Goal: Task Accomplishment & Management: Manage account settings

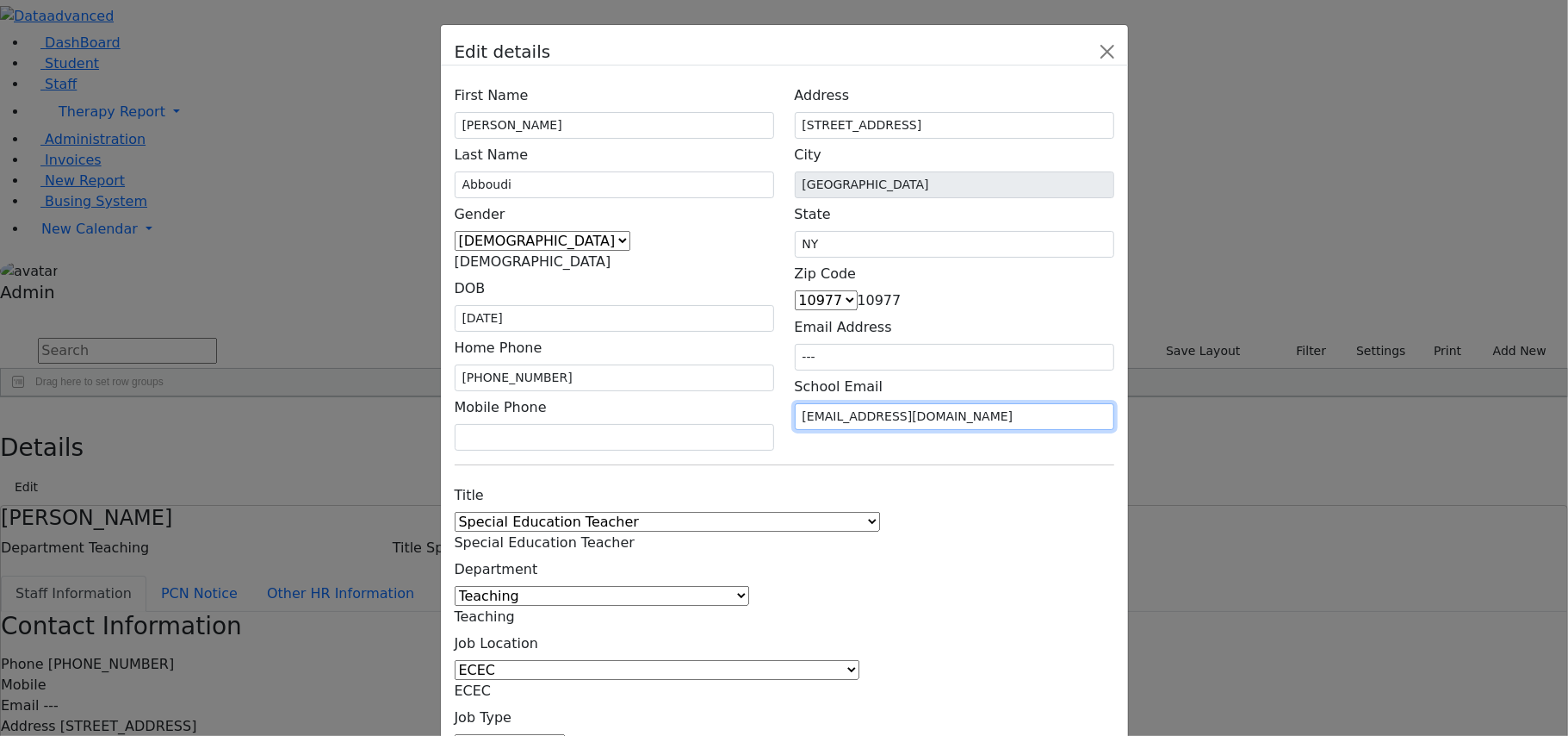
click at [1014, 403] on input "E_Abboudi@kjufsd.onmicrosoft.com" at bounding box center [954, 417] width 319 height 27
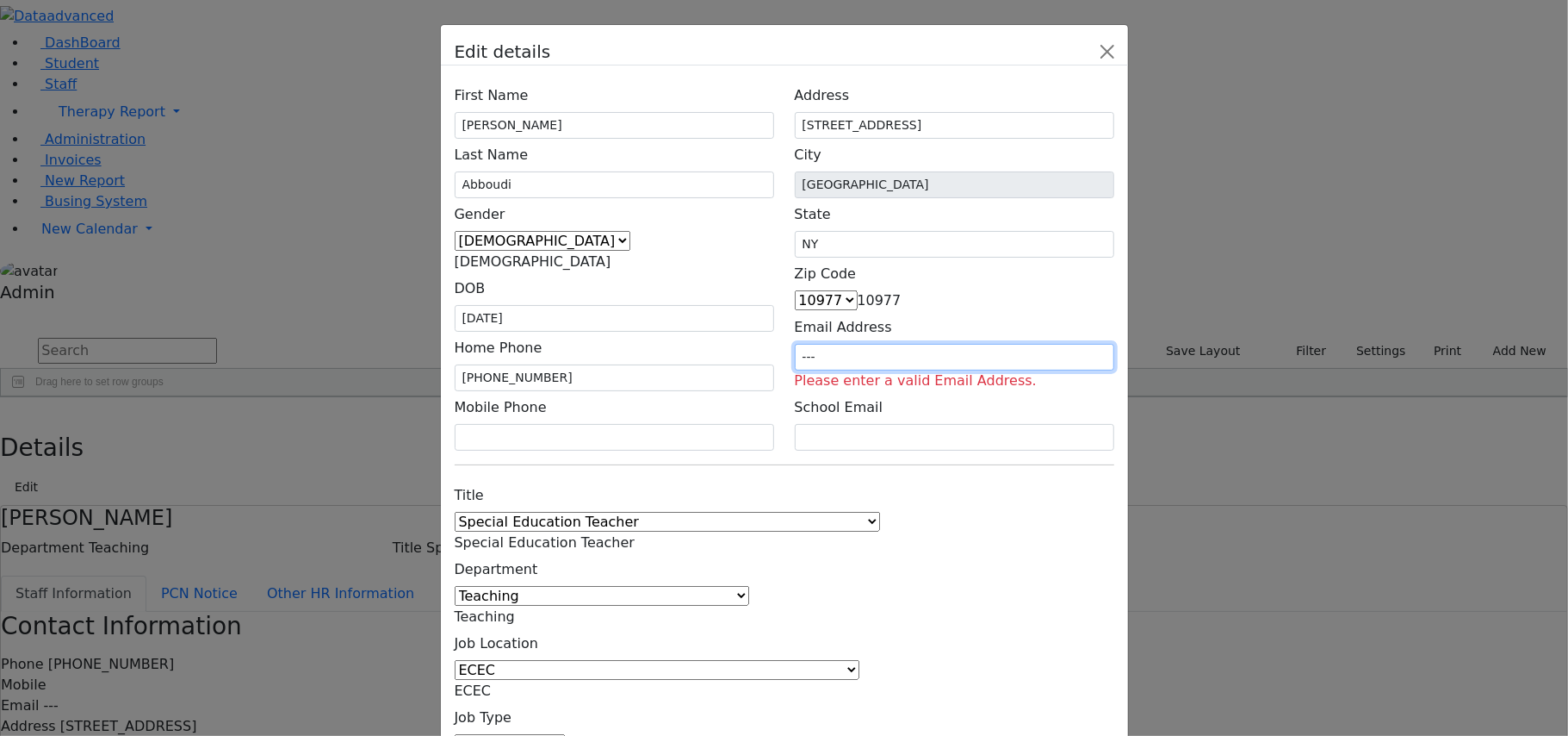
drag, startPoint x: 957, startPoint y: 294, endPoint x: 864, endPoint y: 294, distance: 93.0
click at [864, 311] on div "Email Address --- Please enter a valid Email Address." at bounding box center [954, 351] width 319 height 80
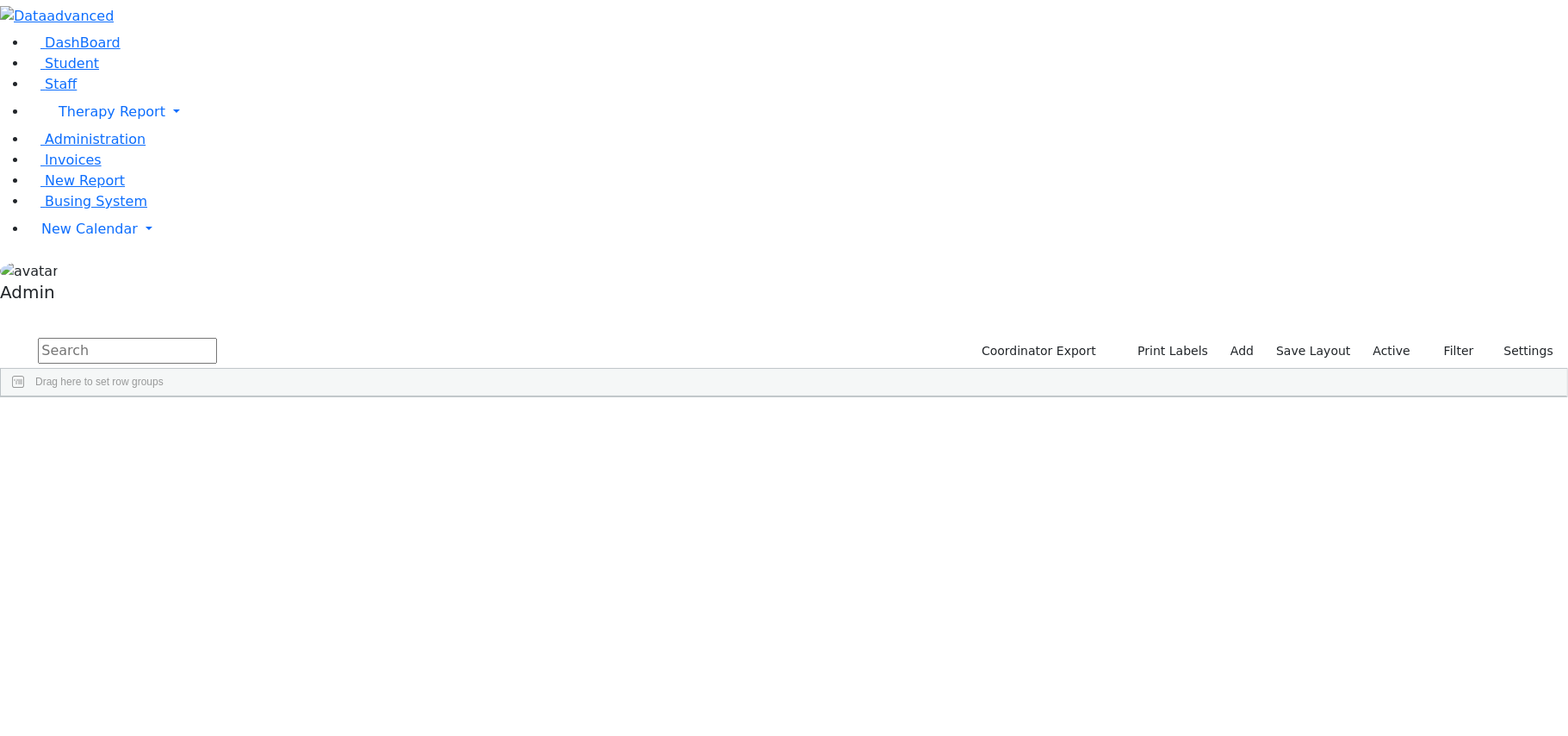
click at [134, 425] on div "Ackerman" at bounding box center [68, 436] width 133 height 24
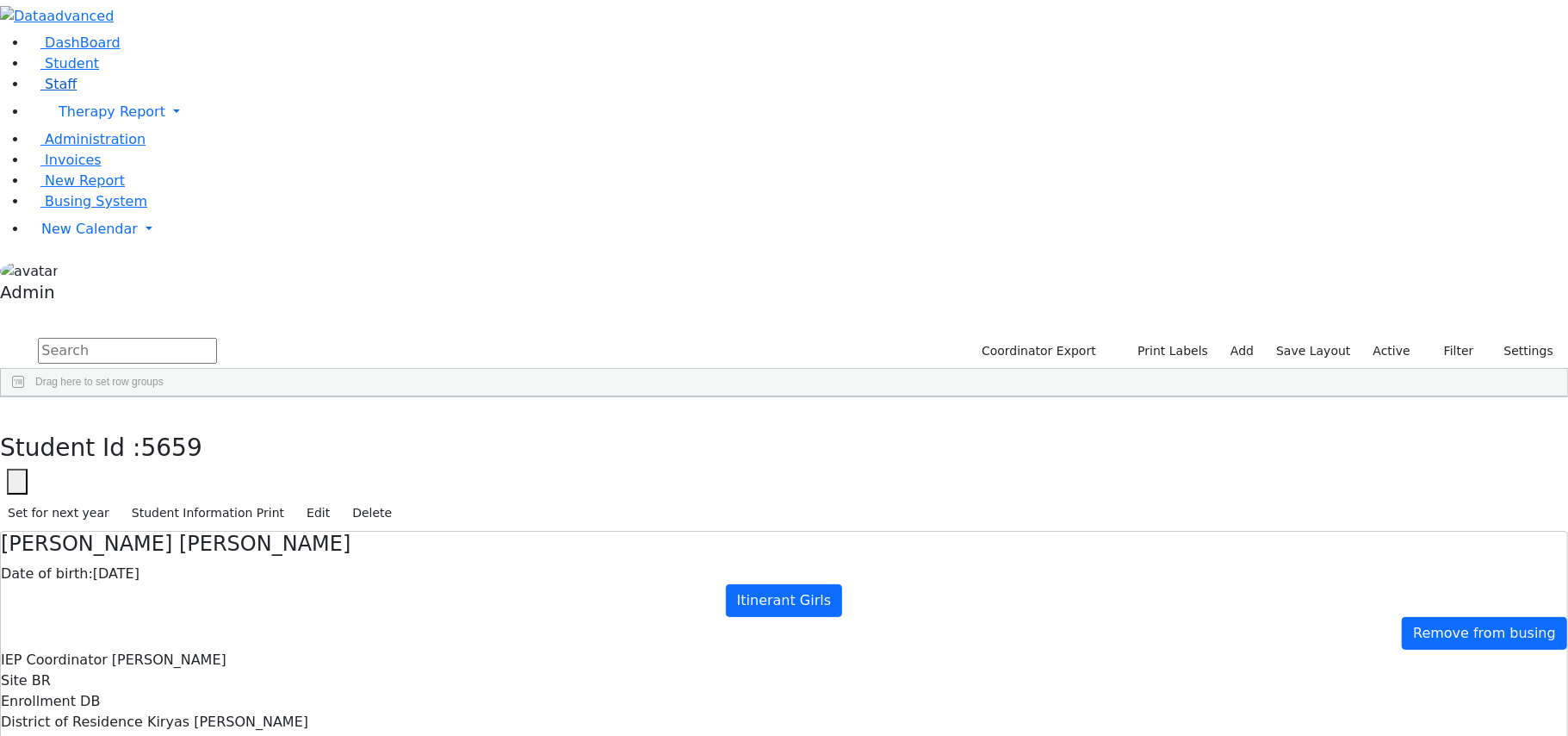
click at [48, 93] on span "Staff" at bounding box center [60, 84] width 32 height 16
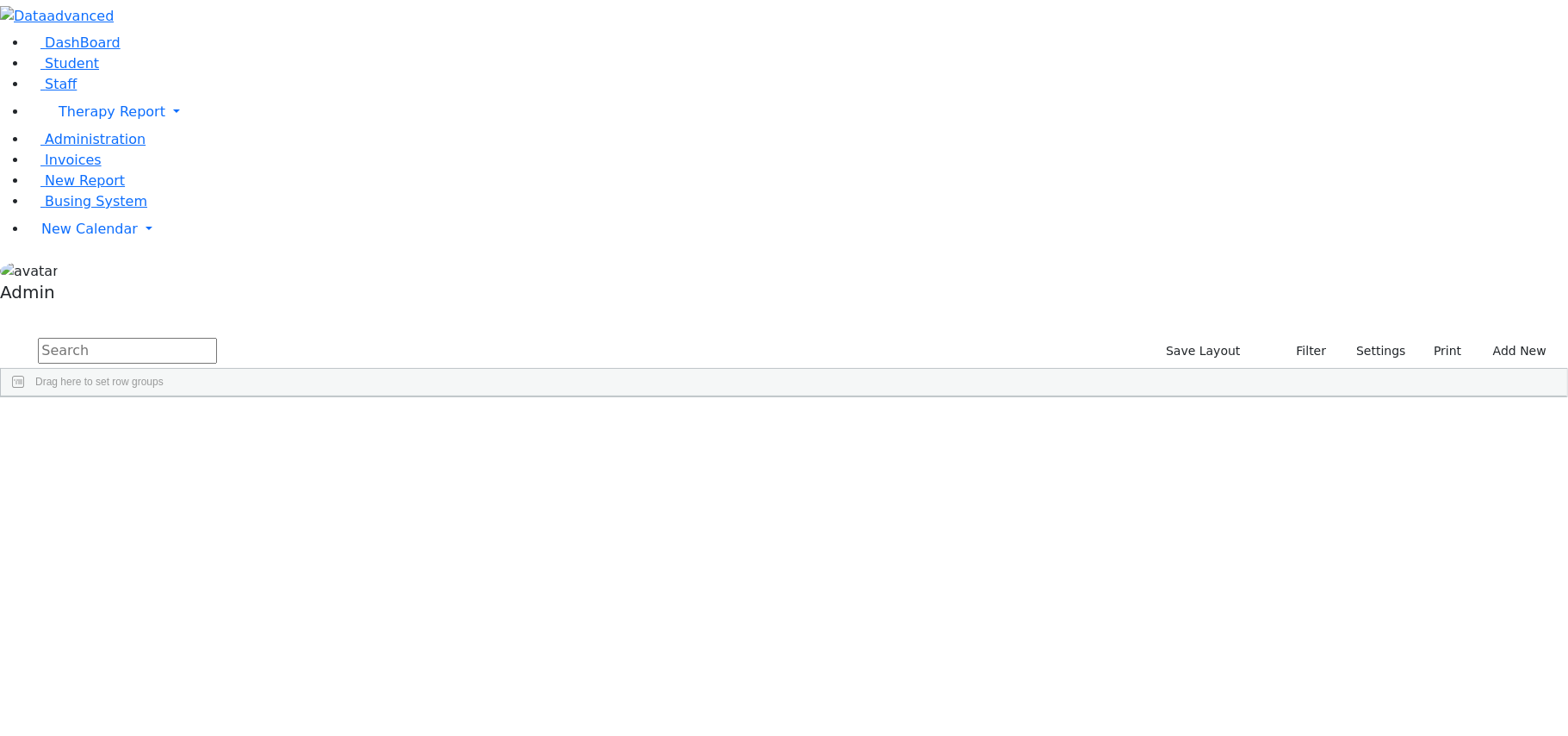
click at [96, 425] on div "Abboudi" at bounding box center [48, 436] width 95 height 24
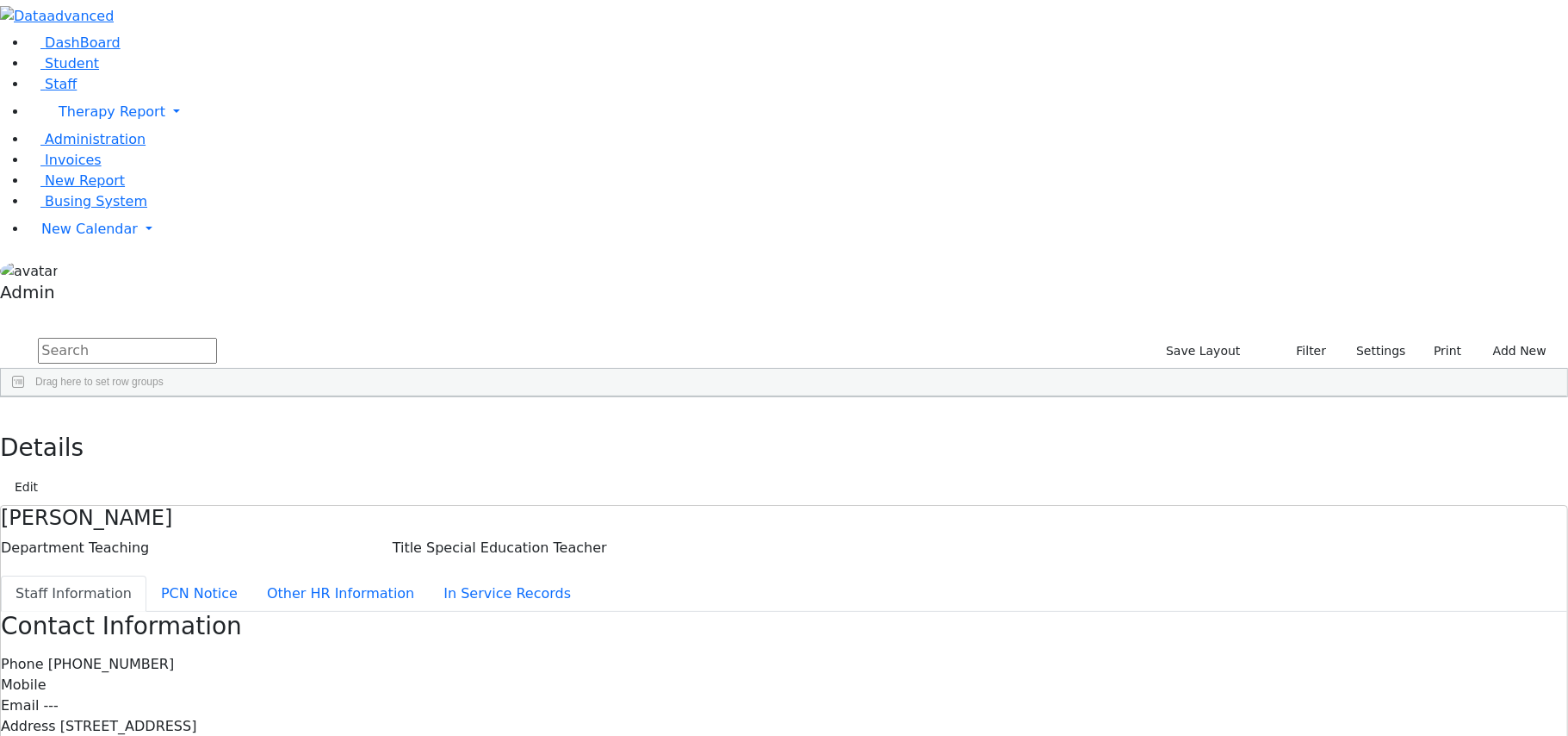
click at [96, 449] on div "[PERSON_NAME]" at bounding box center [48, 460] width 95 height 24
click at [45, 473] on button "Edit" at bounding box center [27, 487] width 39 height 27
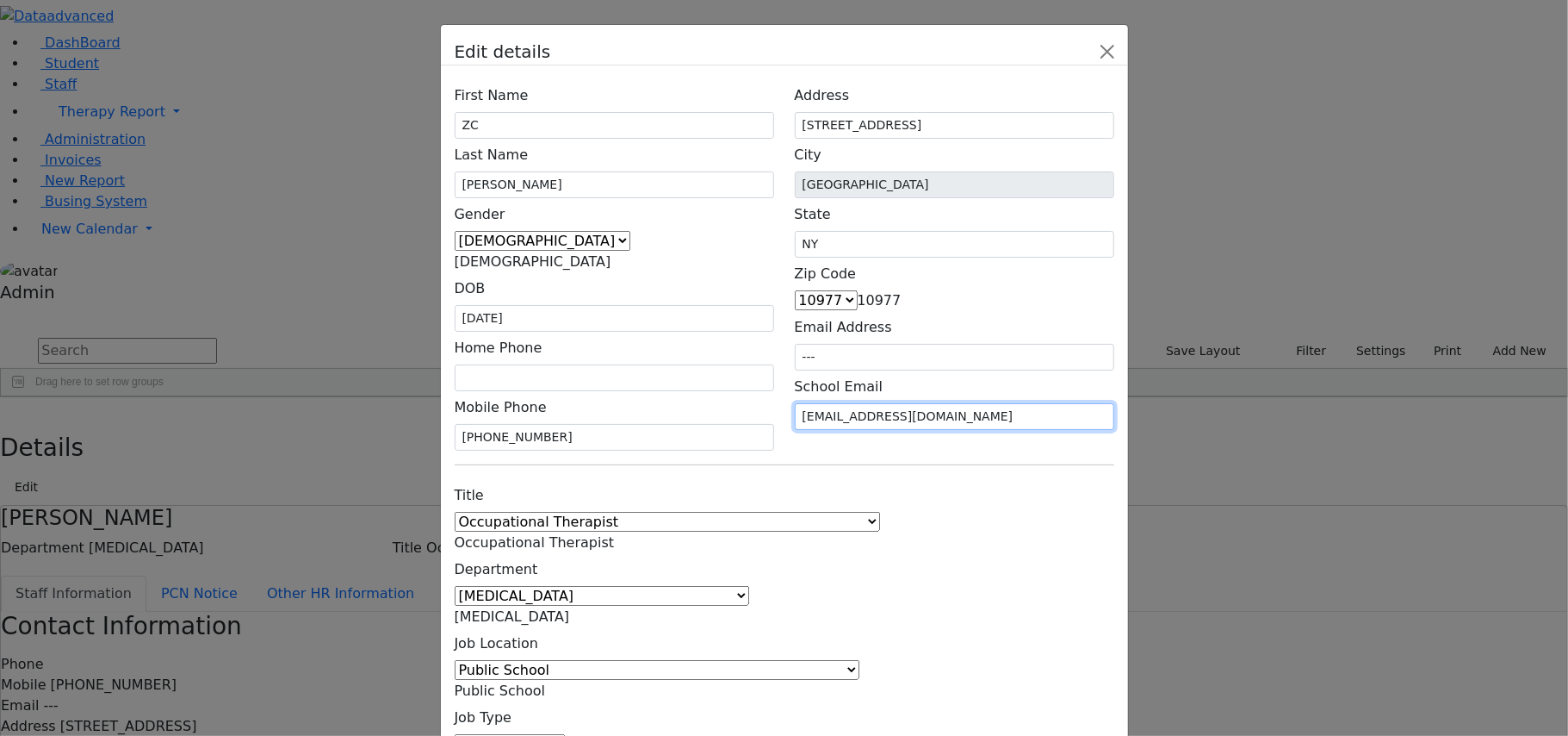
click at [1024, 403] on input "[EMAIL_ADDRESS][DOMAIN_NAME]" at bounding box center [954, 417] width 319 height 27
type input "jjh"
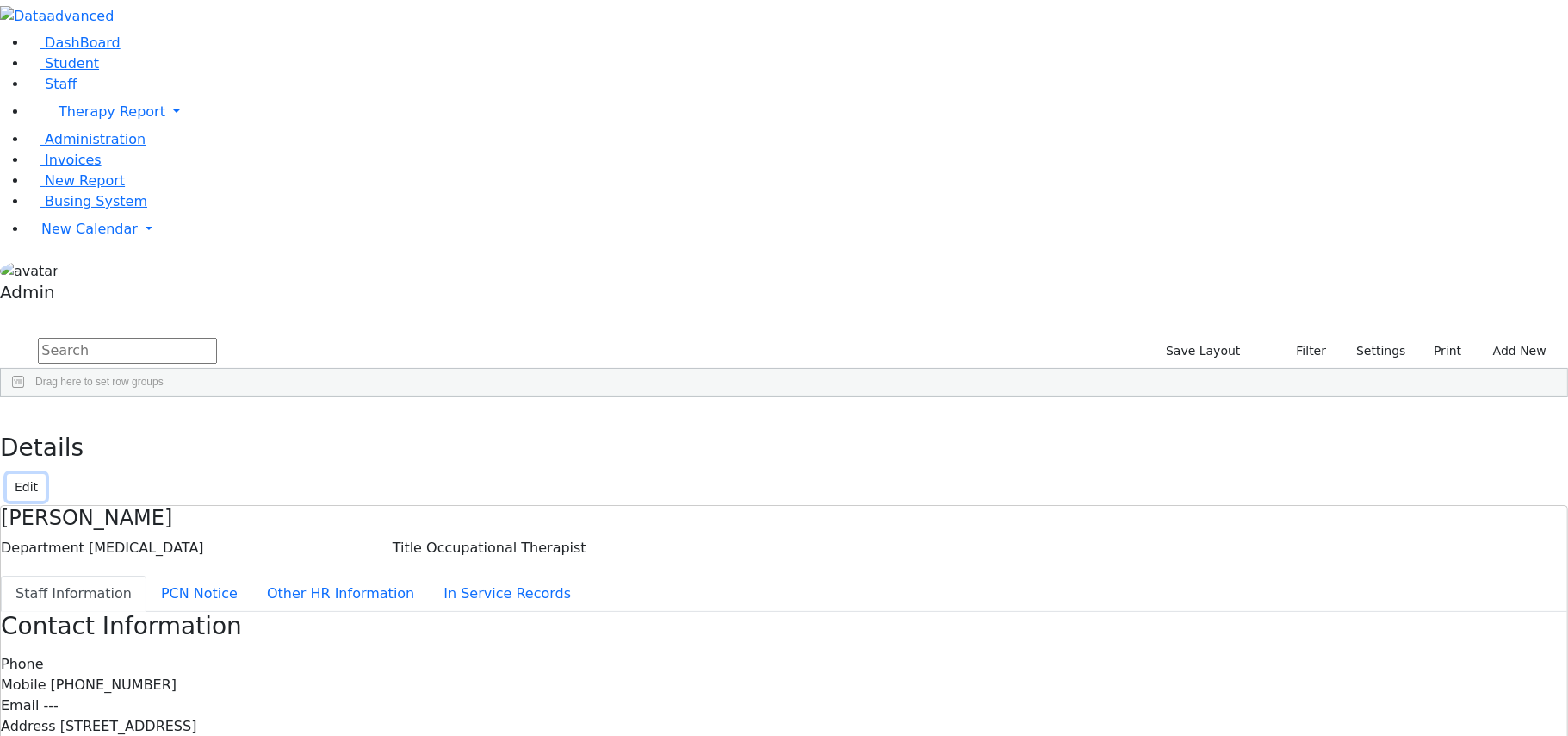
click at [45, 473] on button "Edit" at bounding box center [27, 487] width 39 height 27
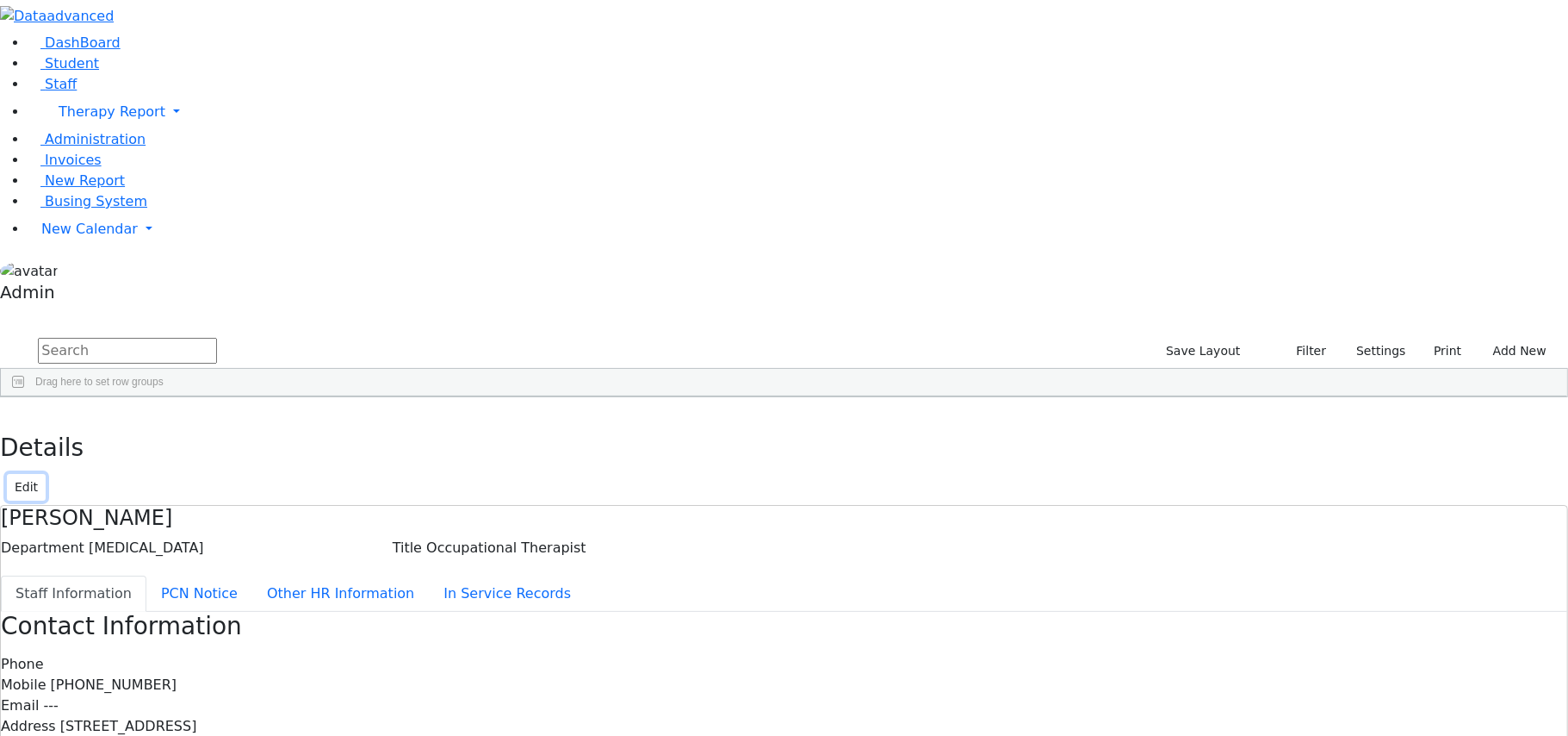
click at [45, 473] on button "Edit" at bounding box center [27, 487] width 39 height 27
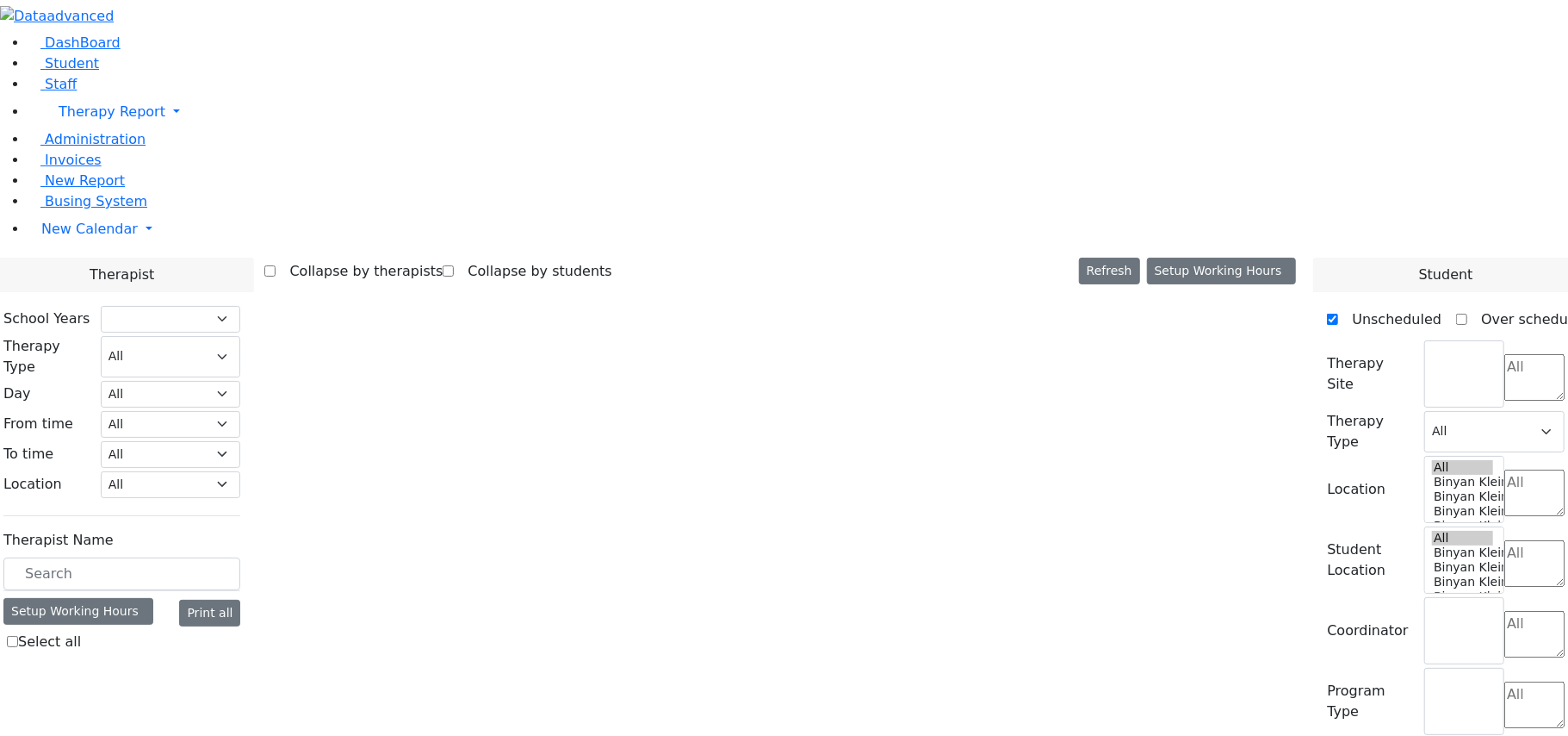
select select "212"
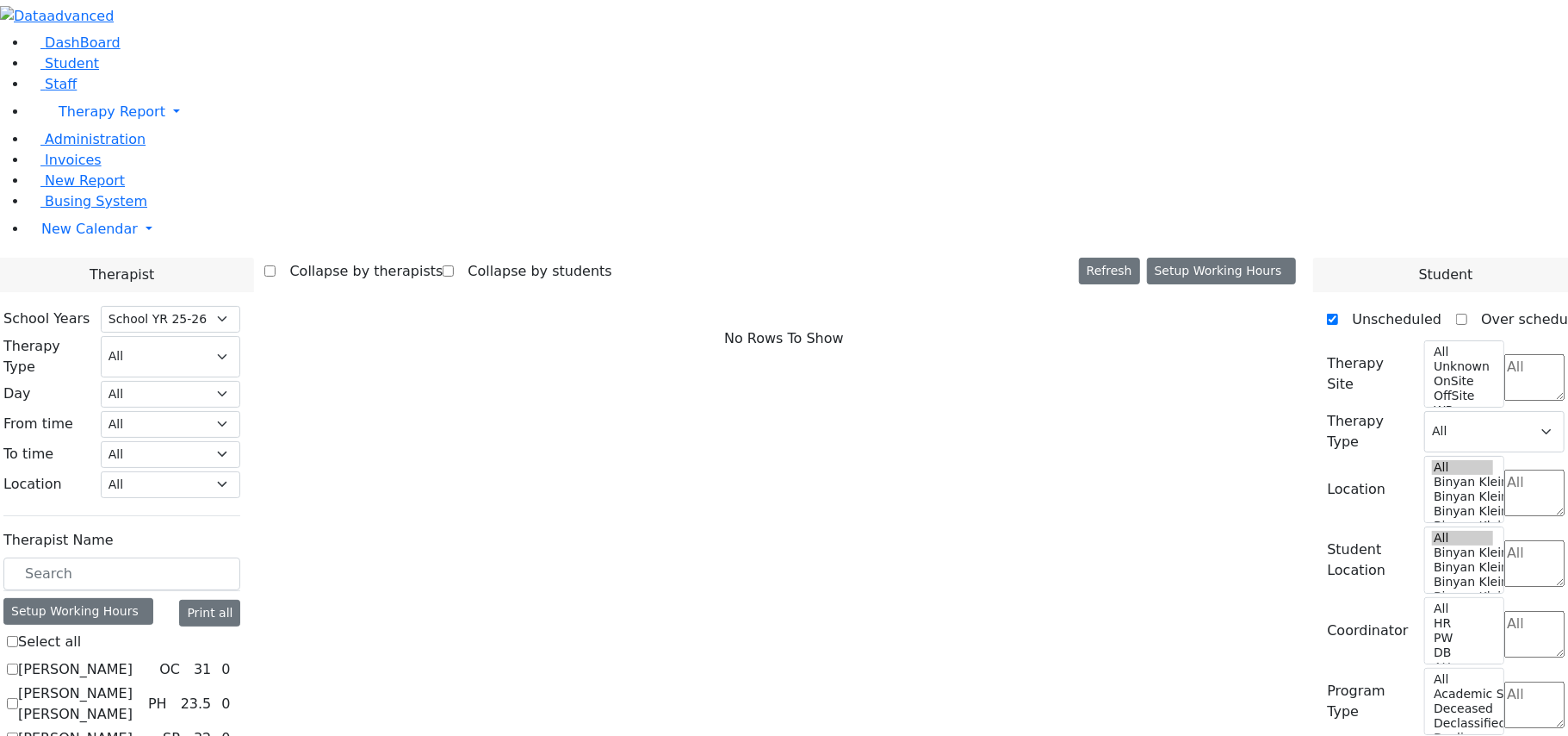
click at [133, 659] on label "[PERSON_NAME]" at bounding box center [75, 669] width 115 height 20
click at [18, 663] on input "[PERSON_NAME]" at bounding box center [12, 668] width 12 height 12
checkbox input "true"
select select "1"
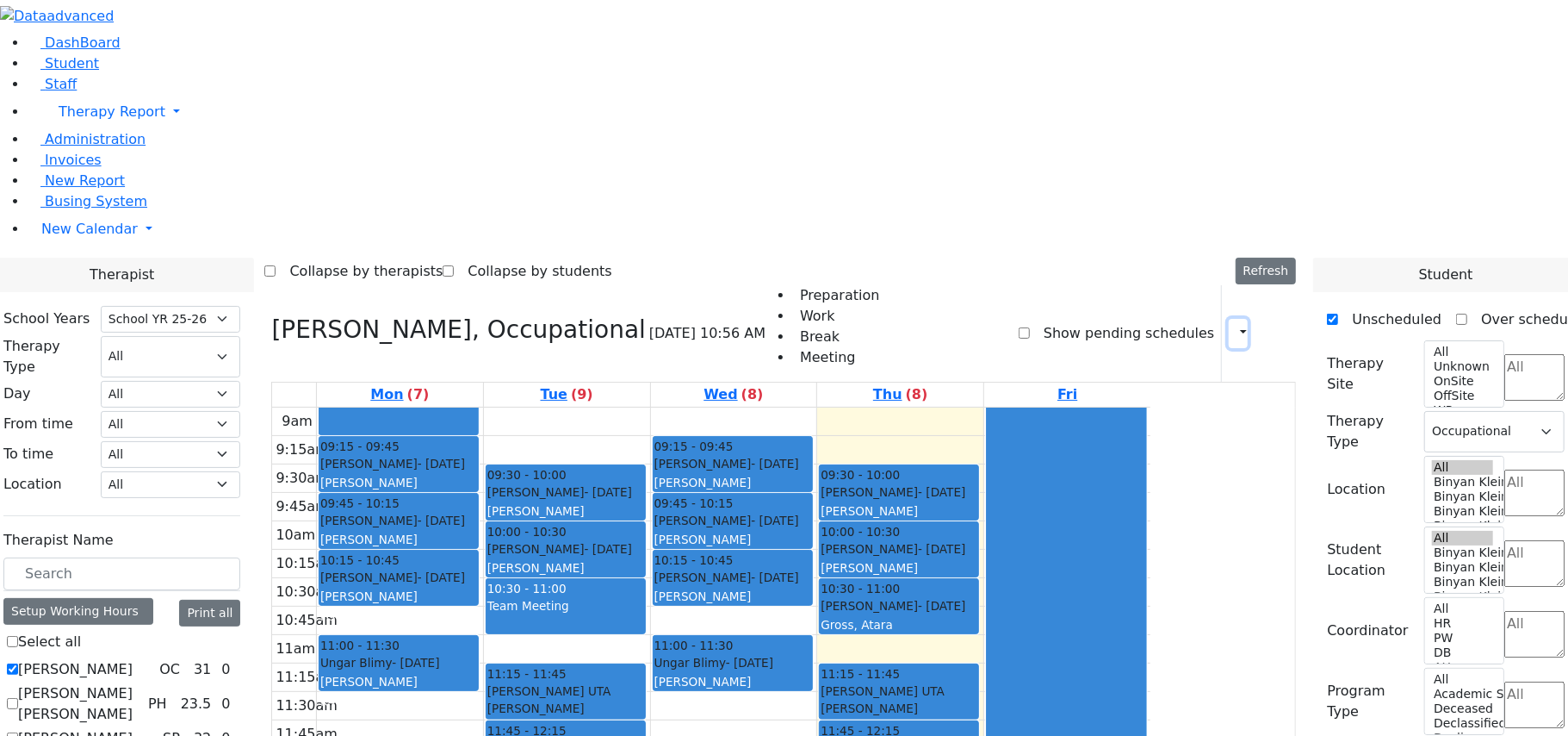
click at [1234, 319] on button "button" at bounding box center [1237, 333] width 19 height 29
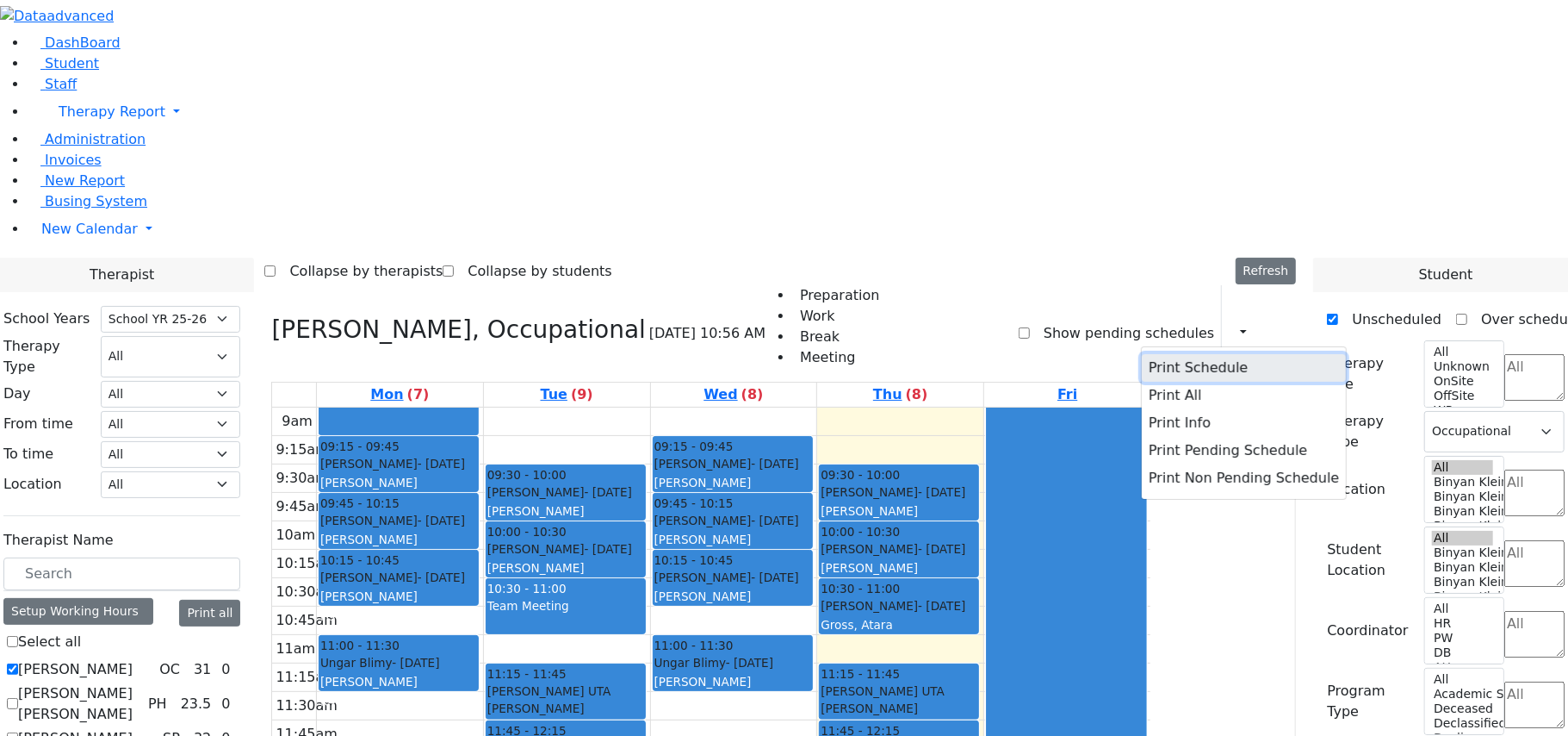
click at [1181, 354] on button "Print Schedule" at bounding box center [1243, 368] width 204 height 28
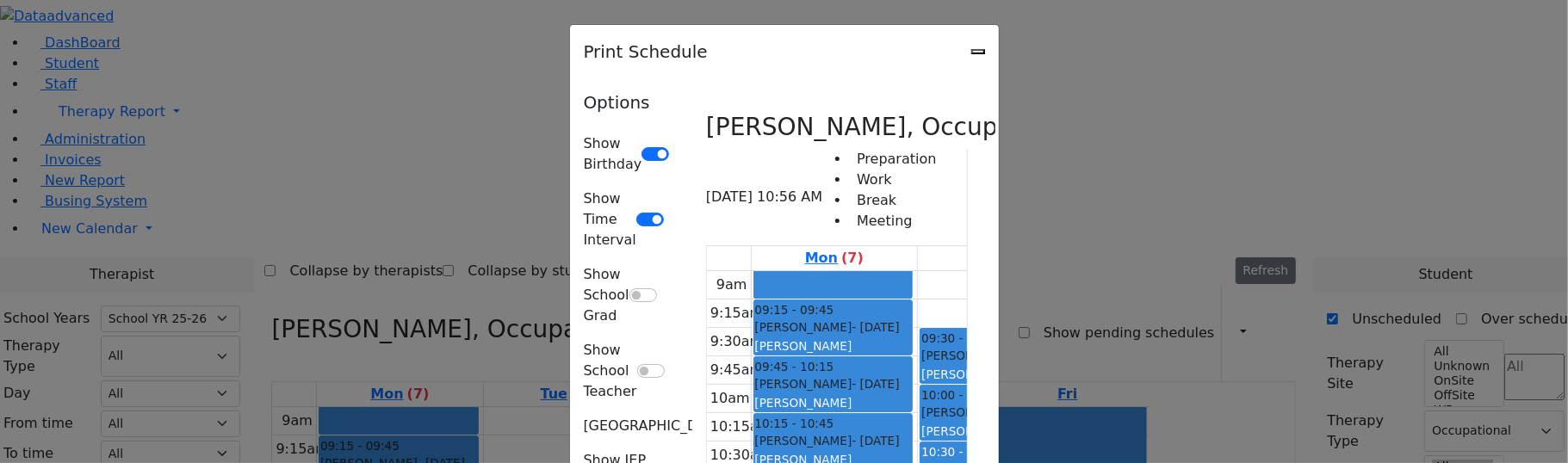
type input "[EMAIL_ADDRESS][DOMAIN_NAME]"
type textarea "This is schedule for Abramczyk ZC"
